Goal: Navigation & Orientation: Find specific page/section

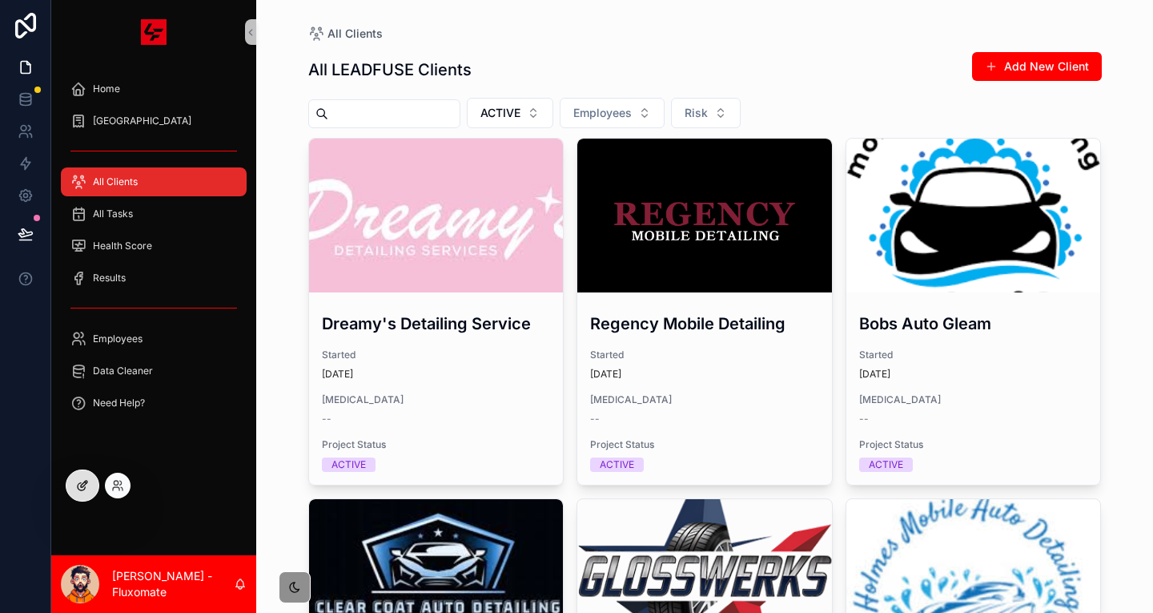
click at [80, 472] on div at bounding box center [82, 485] width 32 height 30
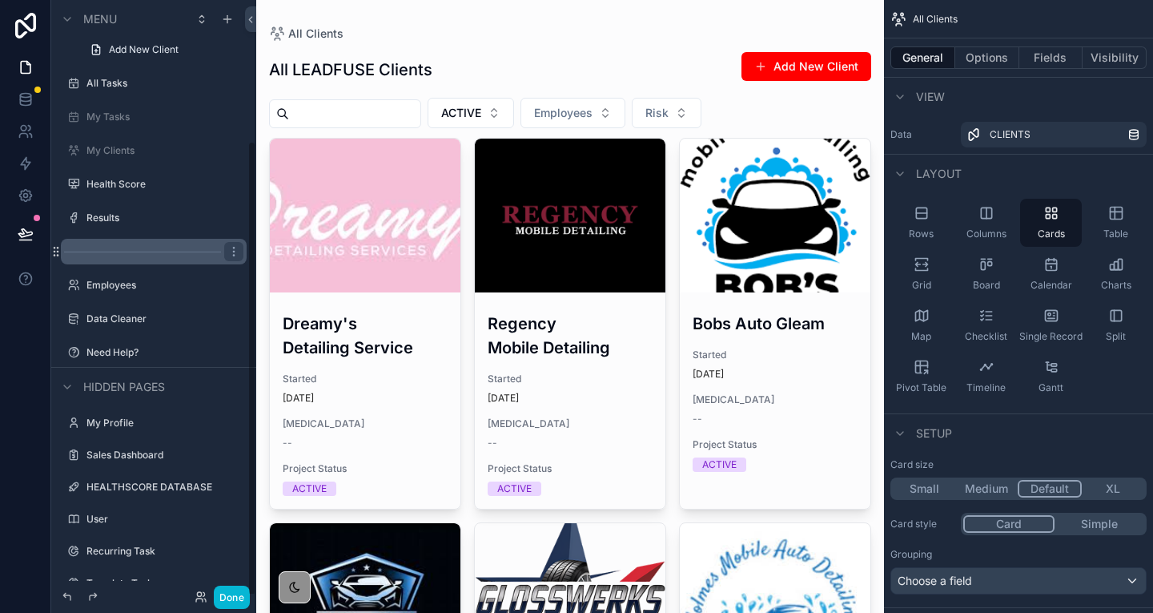
scroll to position [183, 0]
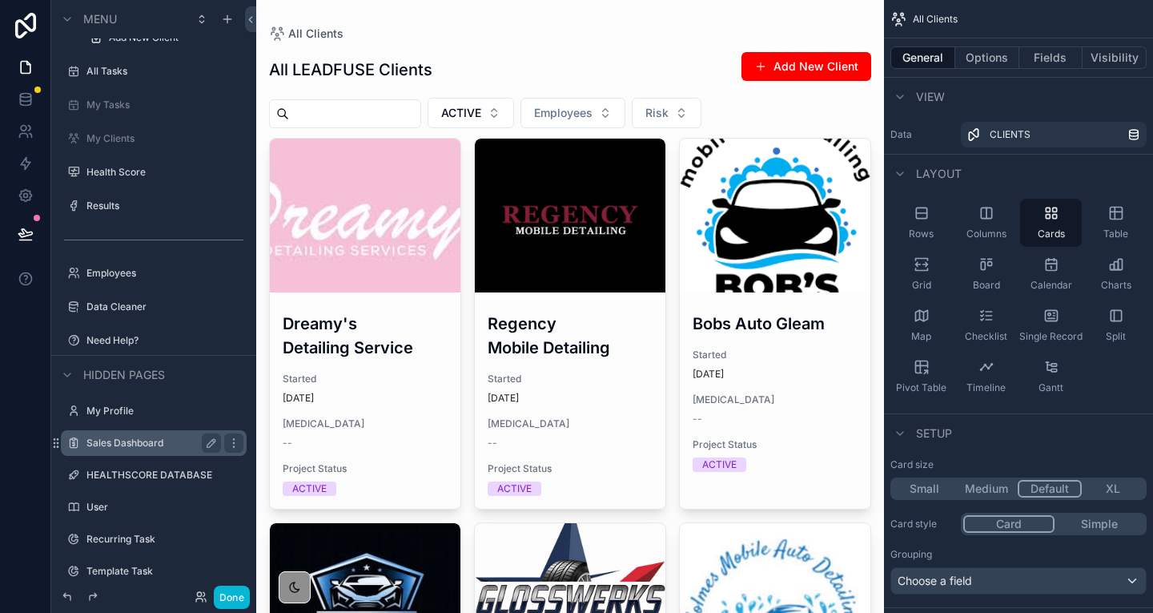
click at [115, 433] on div "Sales Dashboard" at bounding box center [153, 442] width 135 height 19
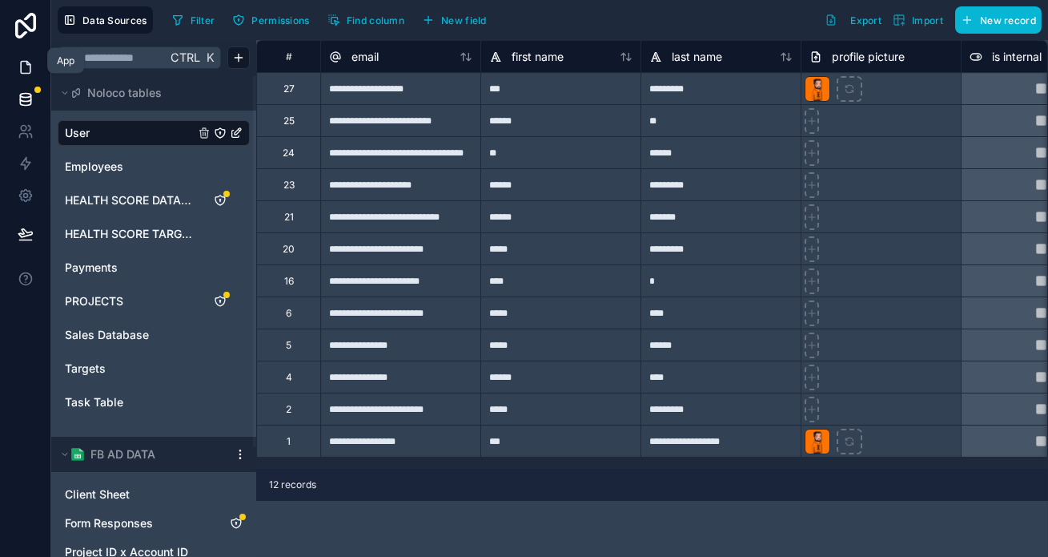
click at [22, 62] on icon at bounding box center [26, 67] width 16 height 16
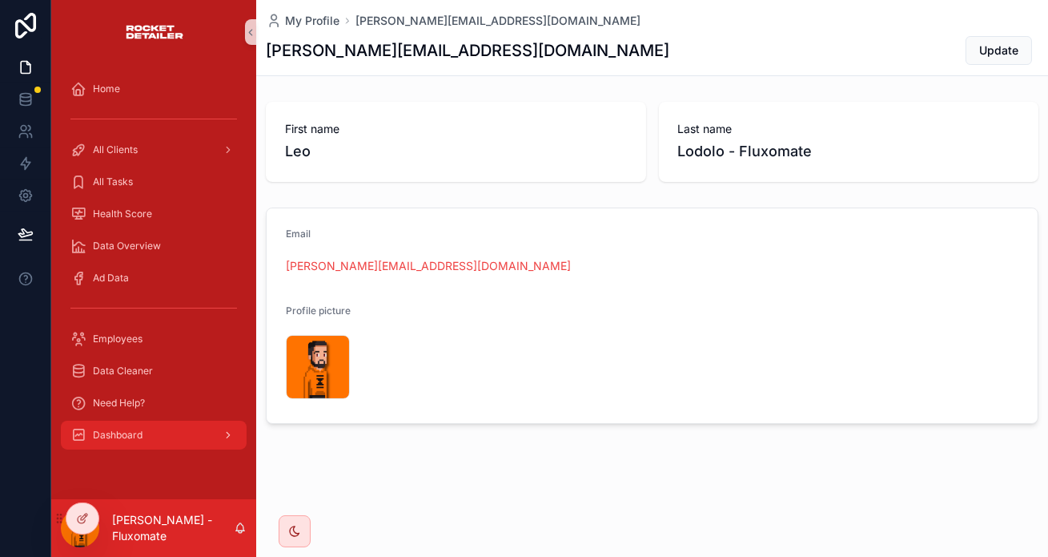
click at [139, 422] on div "Dashboard" at bounding box center [153, 435] width 167 height 26
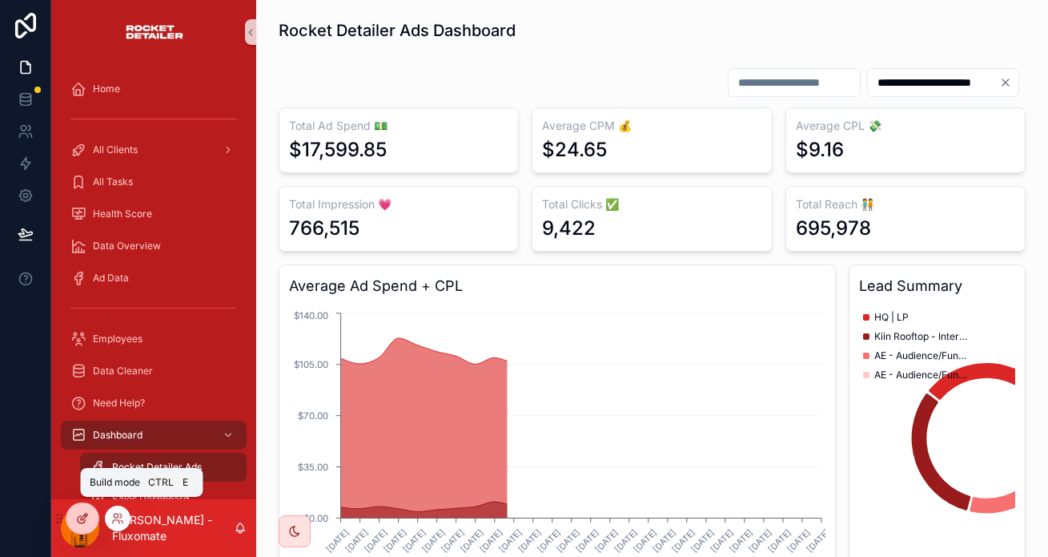
click at [83, 516] on icon at bounding box center [82, 518] width 13 height 13
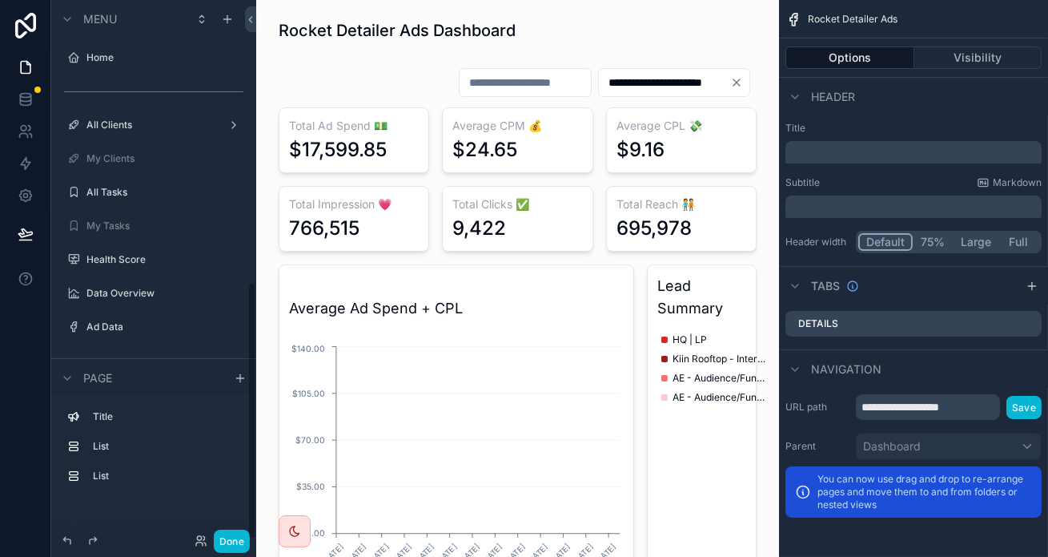
scroll to position [590, 0]
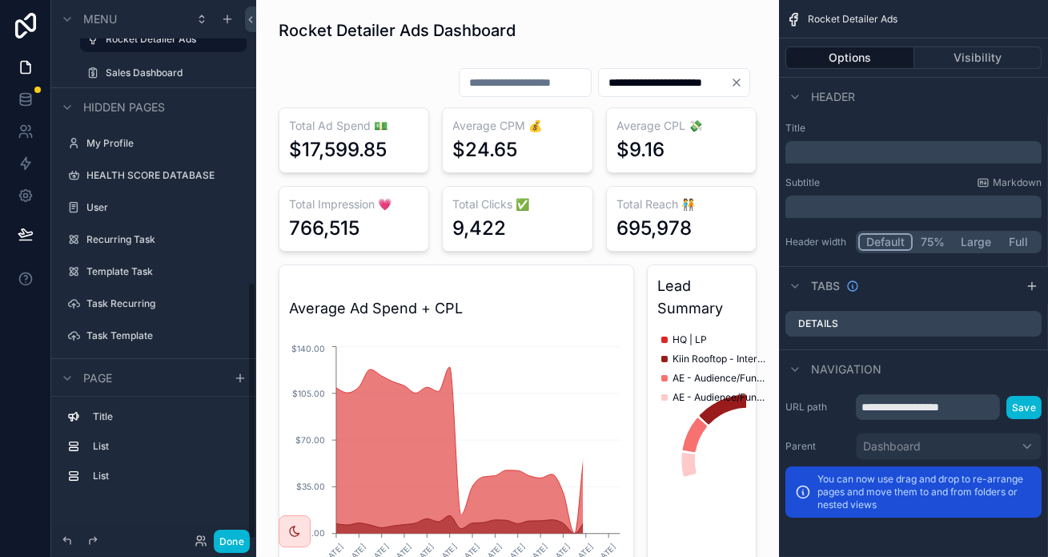
click at [100, 489] on label "CEO Dashboard" at bounding box center [150, 495] width 128 height 13
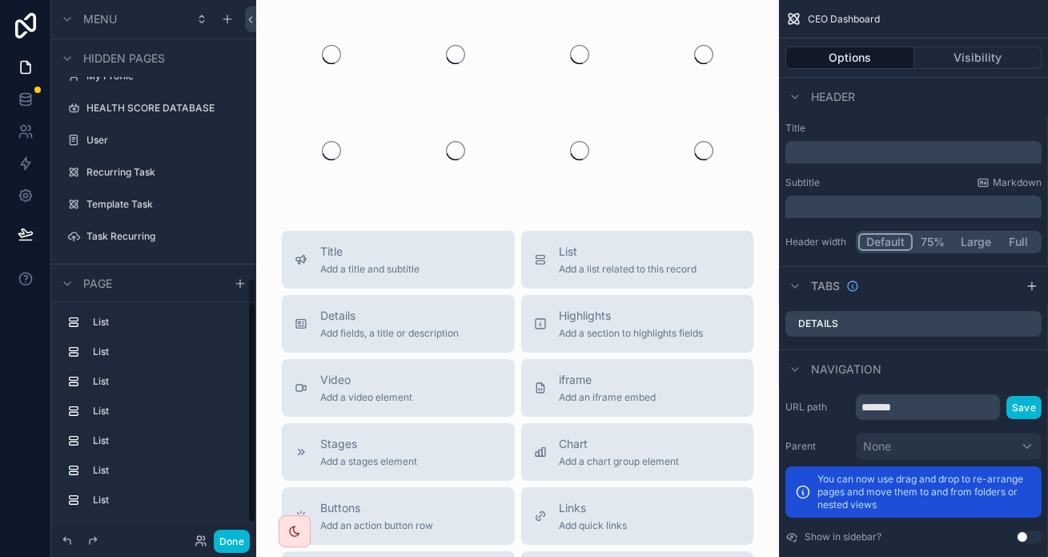
scroll to position [606, 0]
